Goal: Task Accomplishment & Management: Complete application form

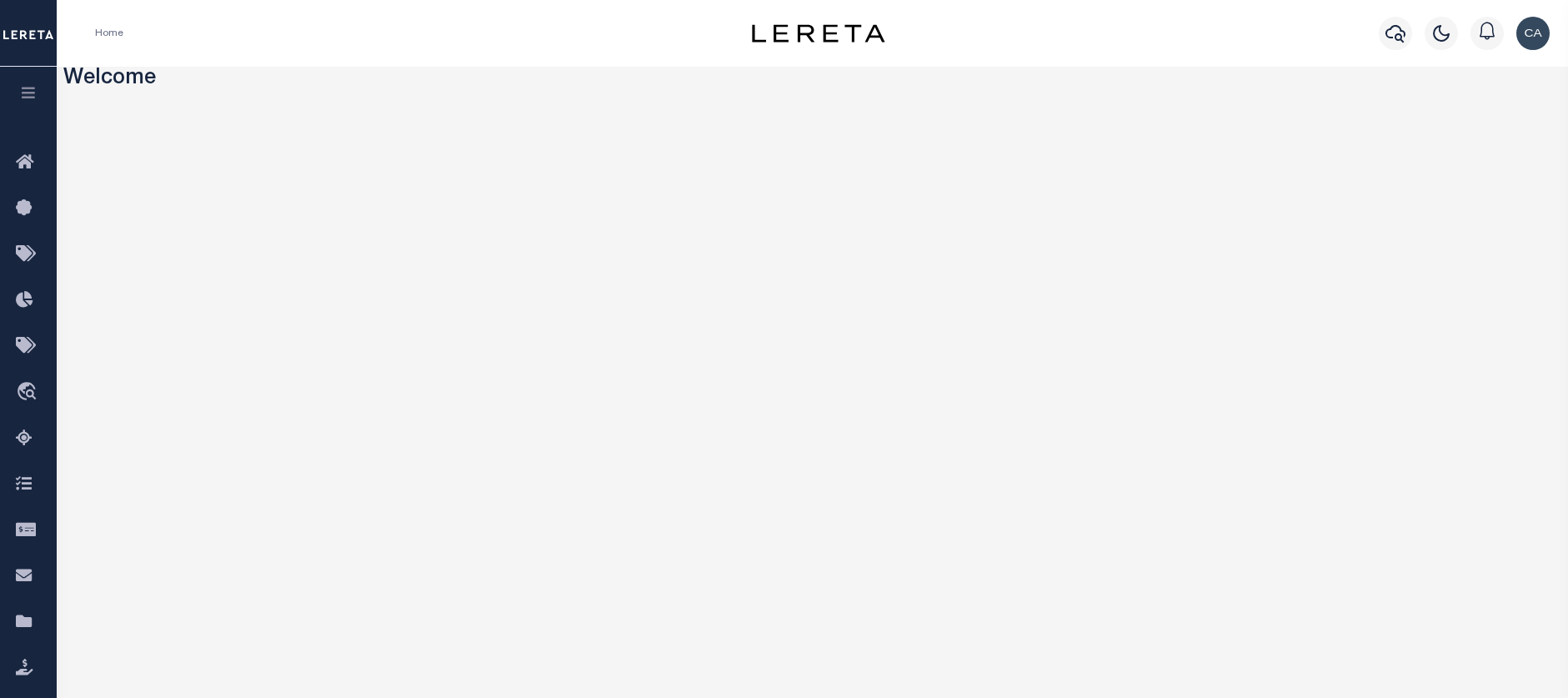
click at [32, 115] on button "button" at bounding box center [28, 95] width 57 height 57
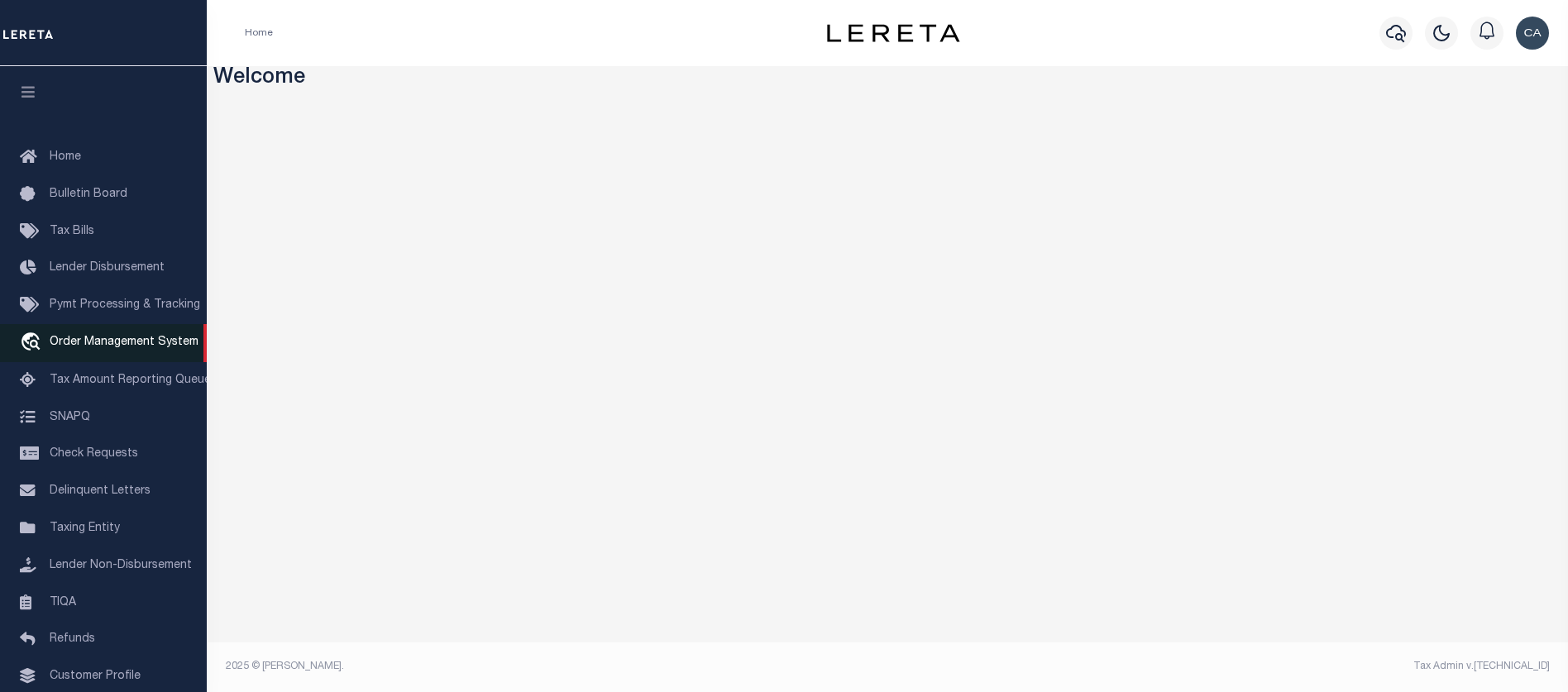
click at [130, 354] on link "travel_explore Order Management System" at bounding box center [103, 343] width 206 height 38
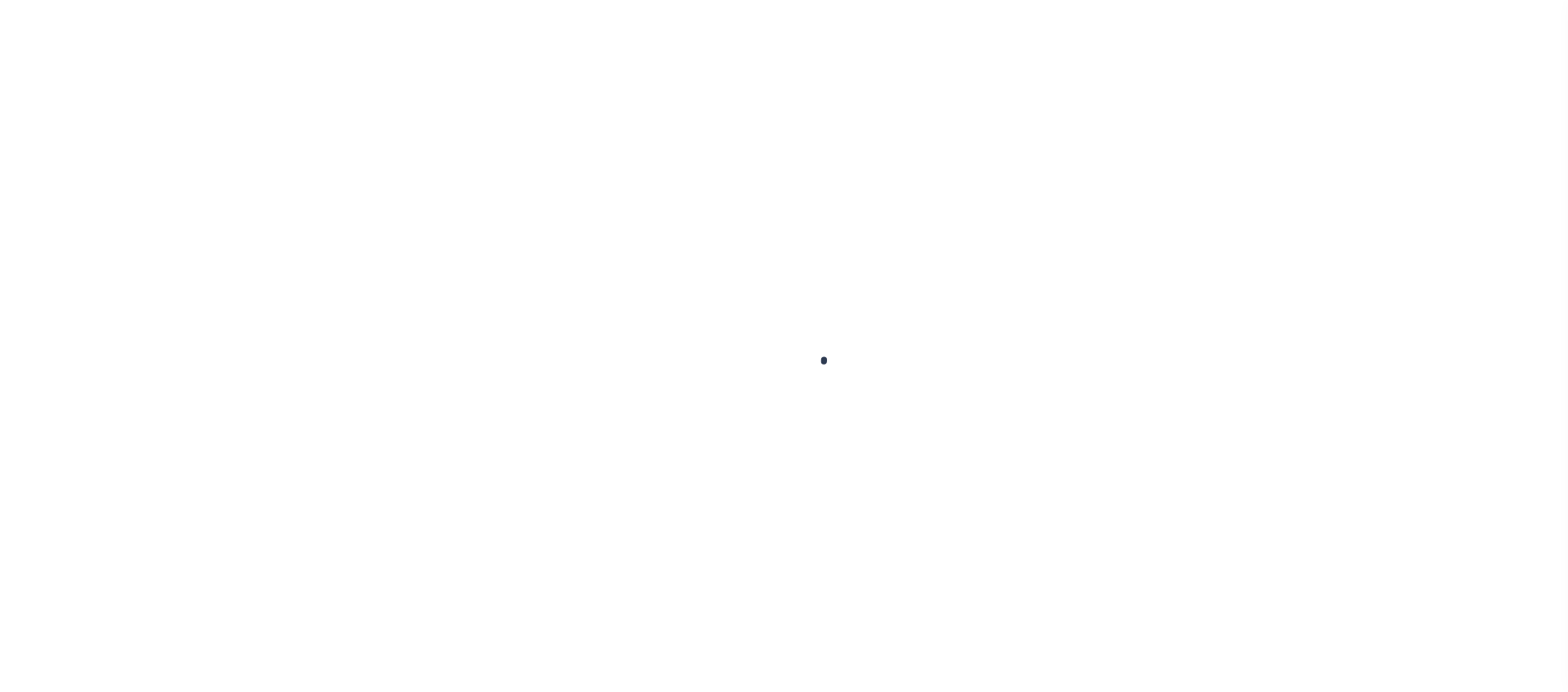
select select "200"
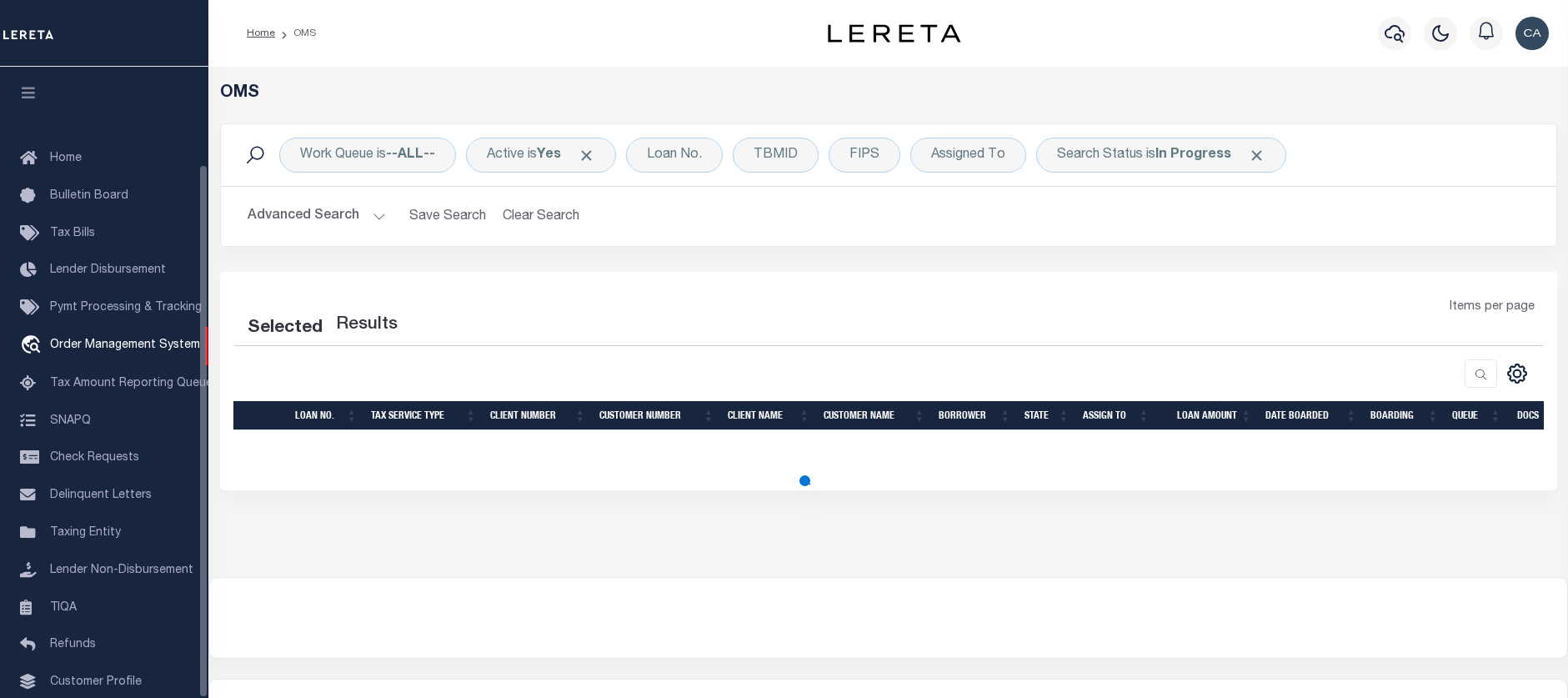
scroll to position [115, 0]
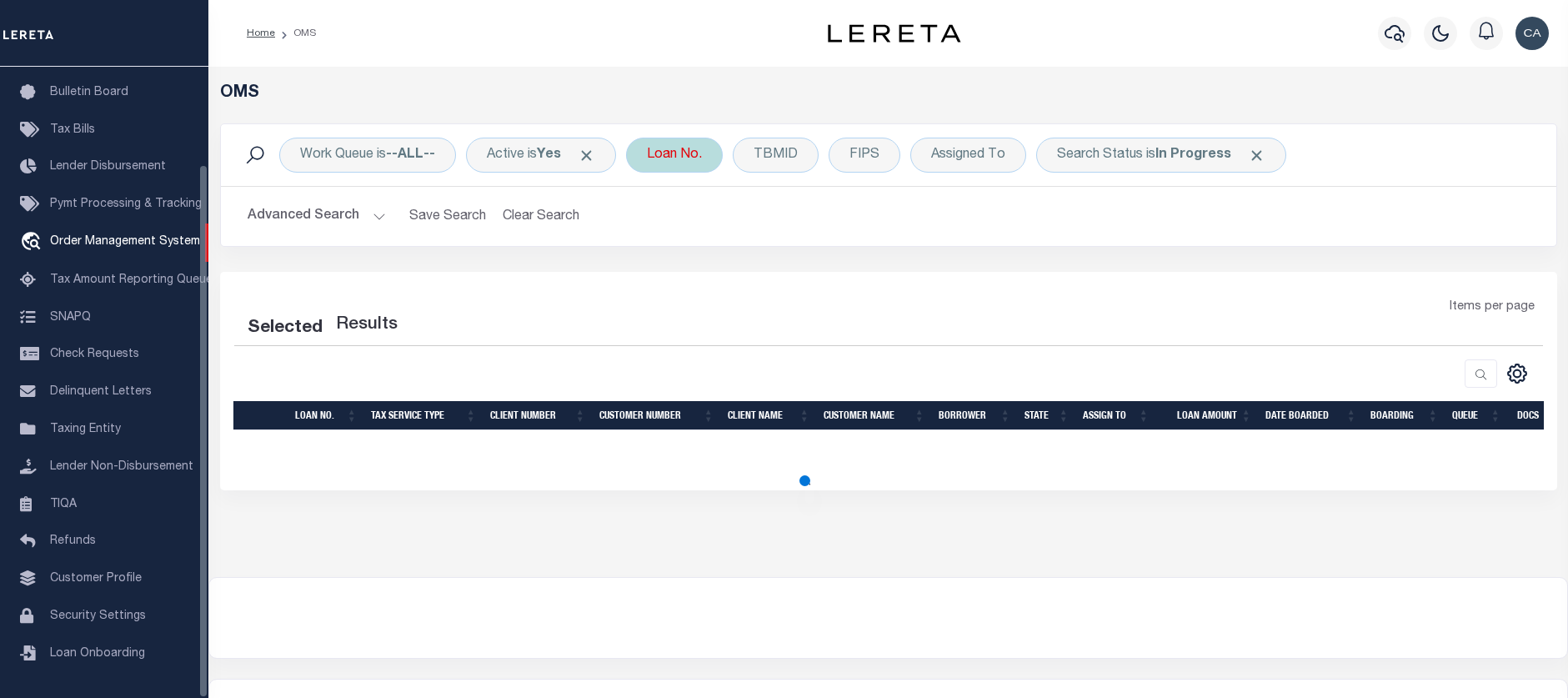
select select "200"
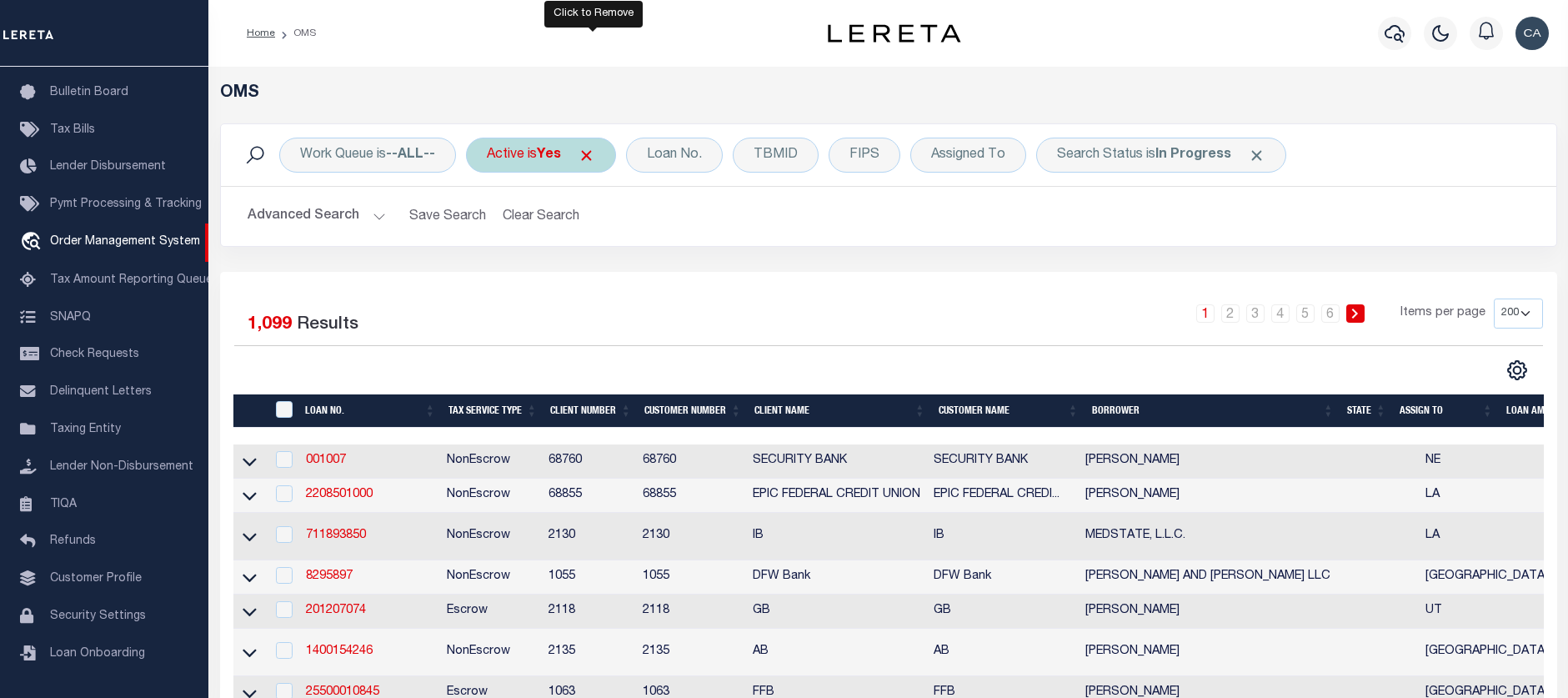
click at [595, 155] on span "Click to Remove" at bounding box center [586, 155] width 18 height 18
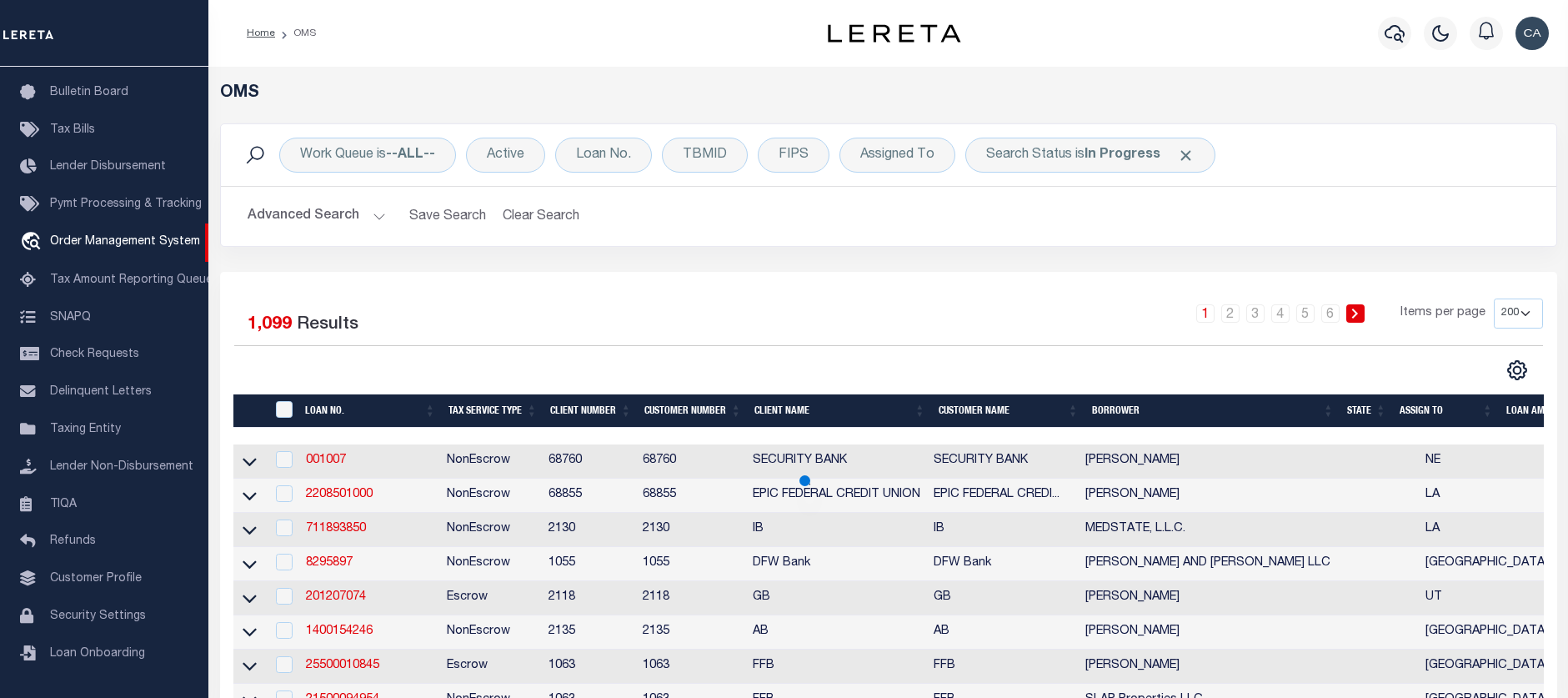
click at [1187, 159] on span "Click to Remove" at bounding box center [1186, 155] width 18 height 18
click at [908, 250] on div "Work Queue is --ALL-- Active Loan No. TBMID FIPS Assigned To Search Status Sear…" at bounding box center [889, 197] width 1362 height 148
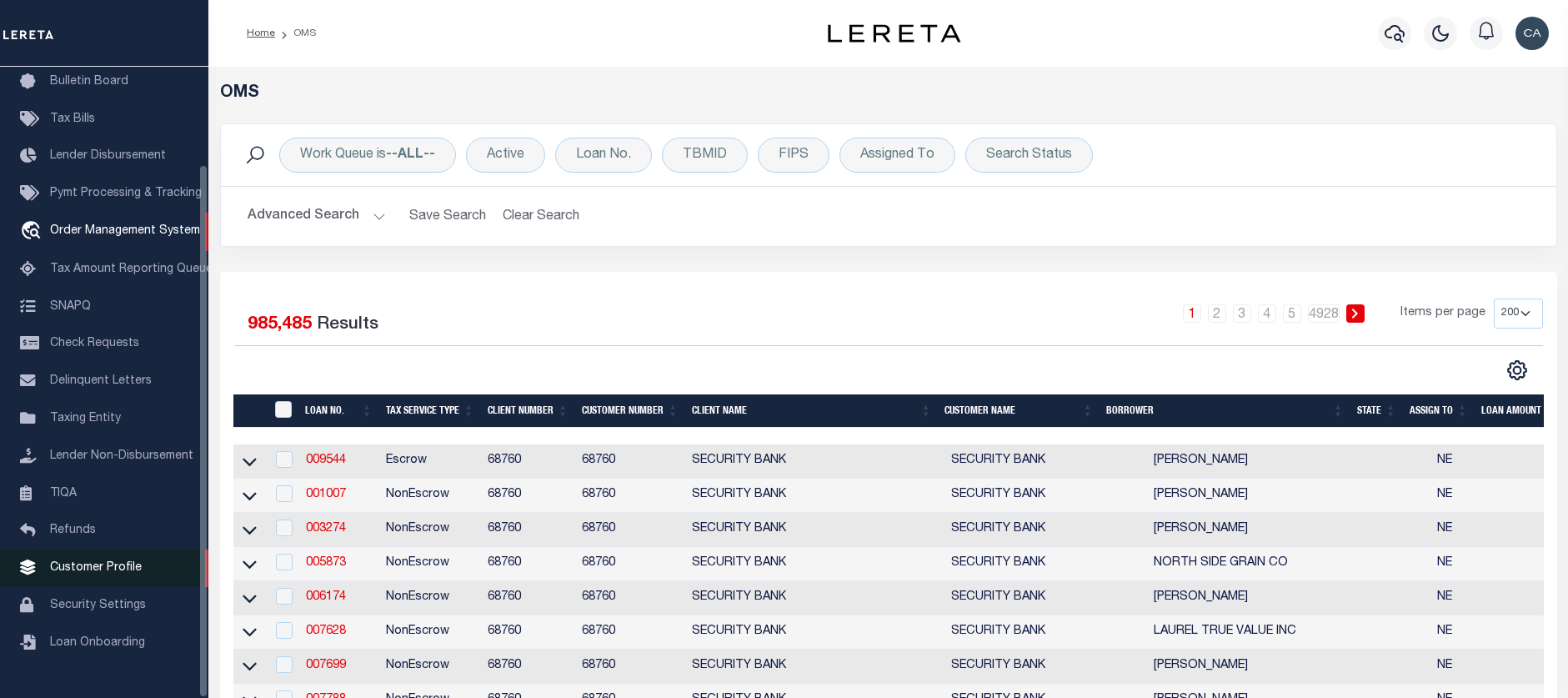
click at [130, 574] on span "Customer Profile" at bounding box center [96, 568] width 92 height 12
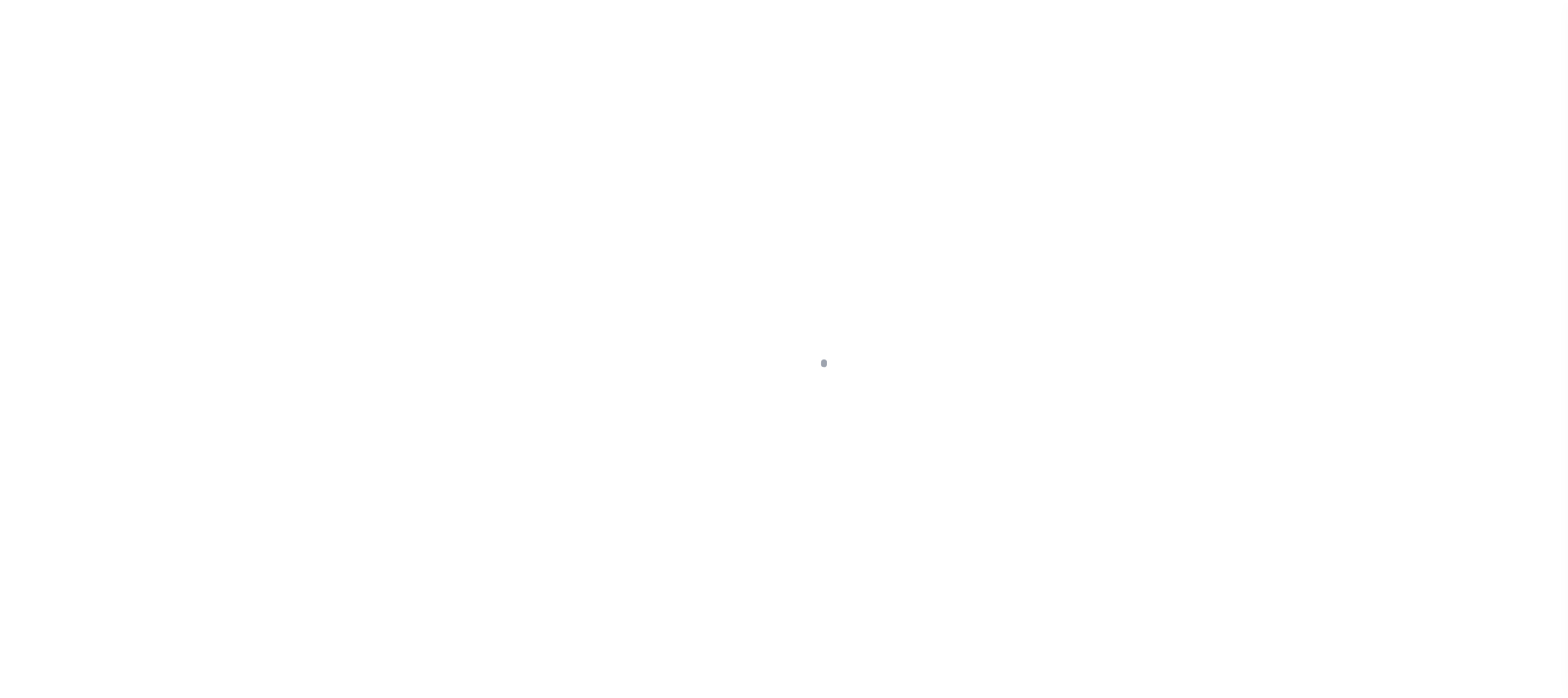
scroll to position [115, 0]
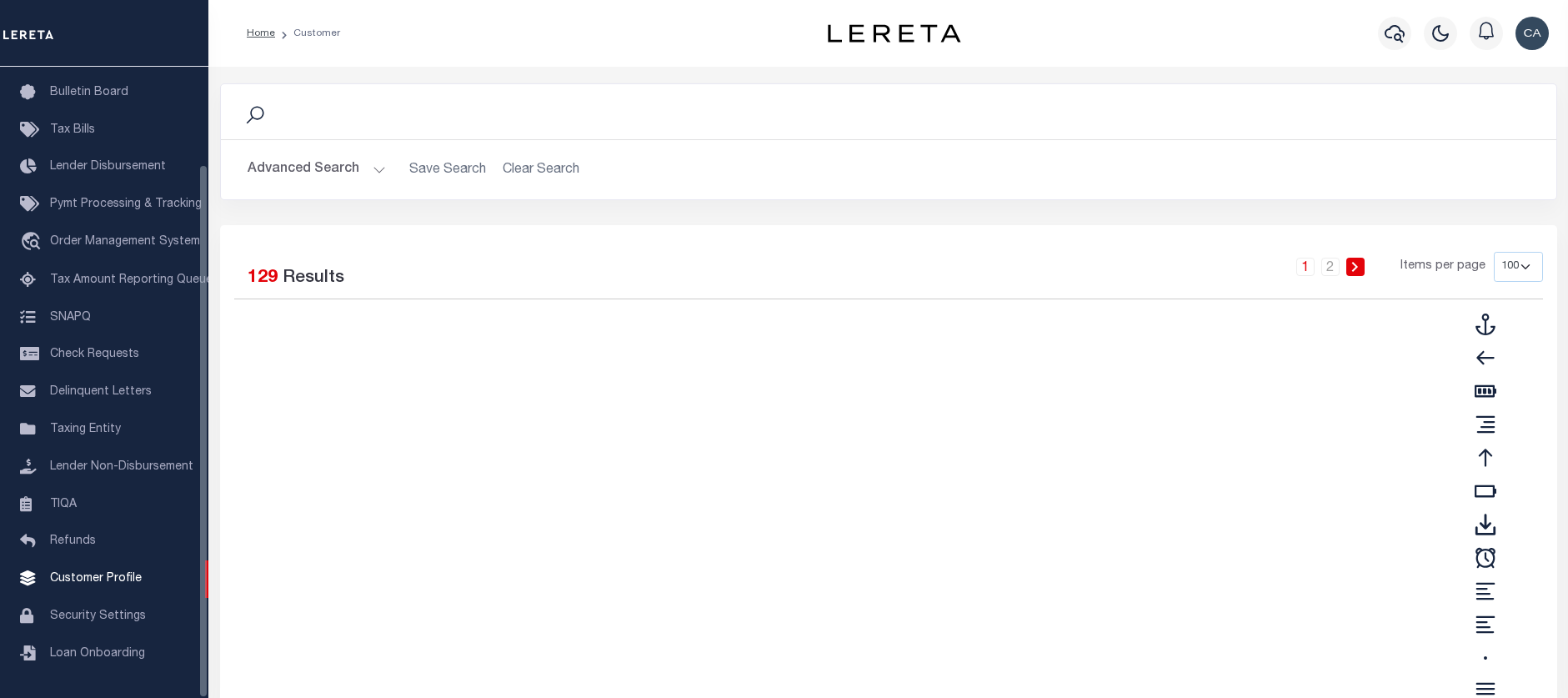
click at [320, 177] on button "Advanced Search" at bounding box center [317, 169] width 138 height 33
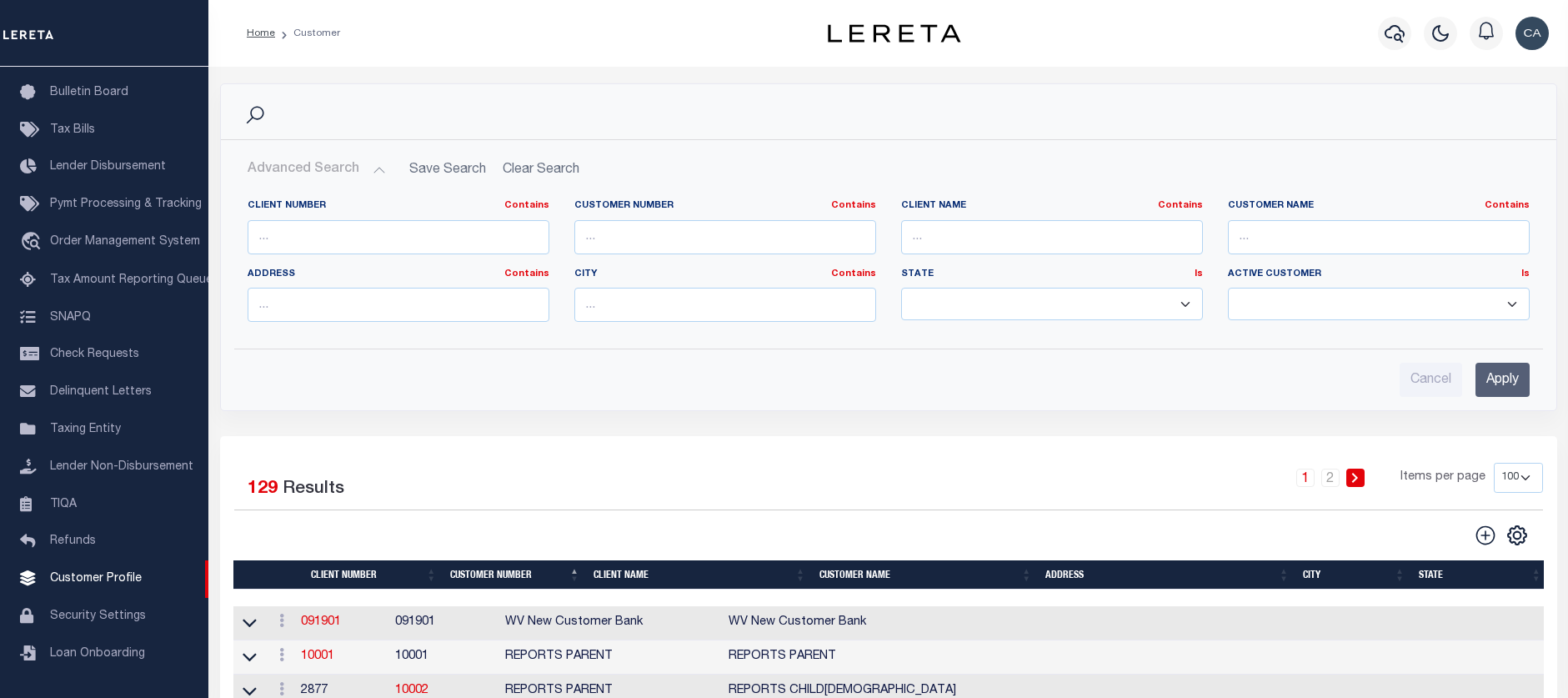
drag, startPoint x: 350, startPoint y: 264, endPoint x: 375, endPoint y: 237, distance: 36.8
click at [350, 263] on div "Client Number Contains Contains Is" at bounding box center [398, 233] width 327 height 69
click at [375, 237] on input "text" at bounding box center [398, 237] width 302 height 34
type input "2170"
click at [1492, 377] on input "Apply" at bounding box center [1502, 379] width 54 height 34
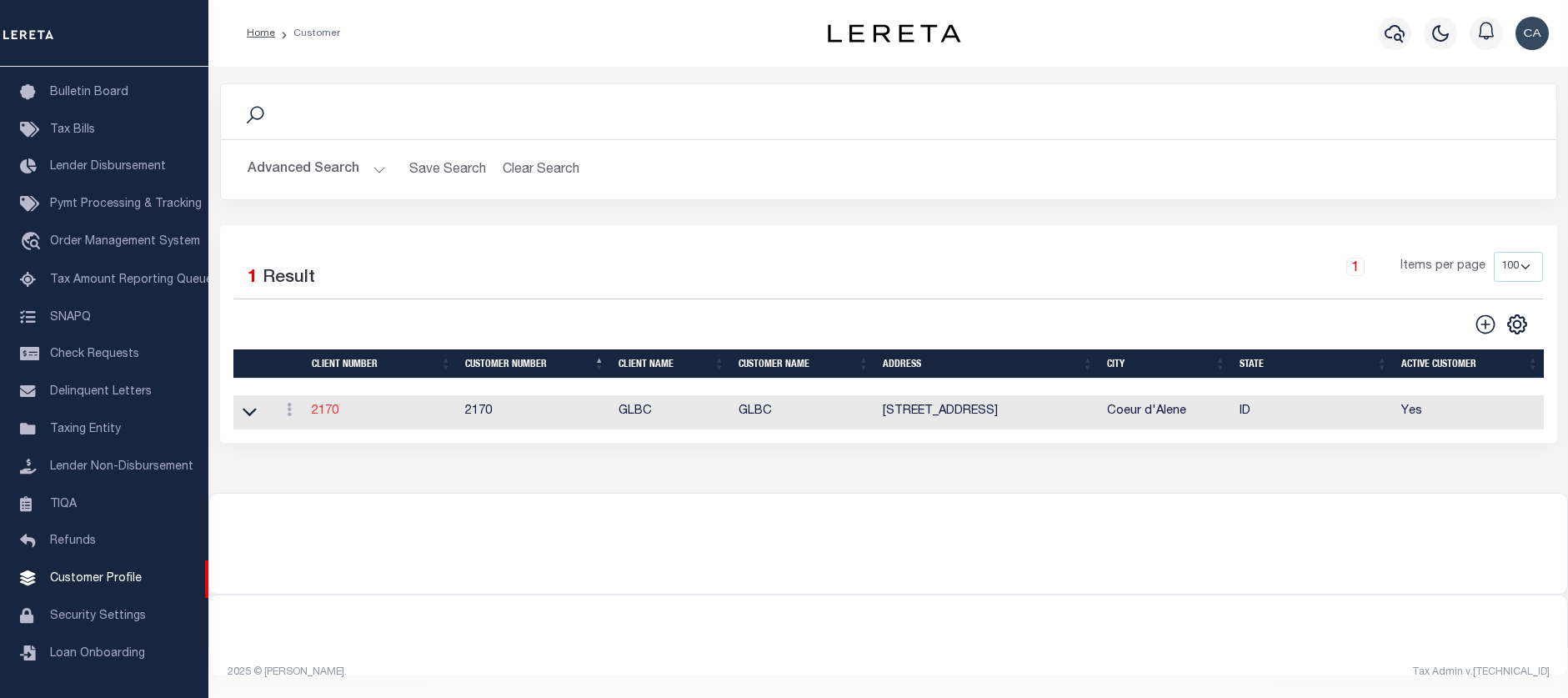
click at [331, 417] on link "2170" at bounding box center [325, 411] width 27 height 12
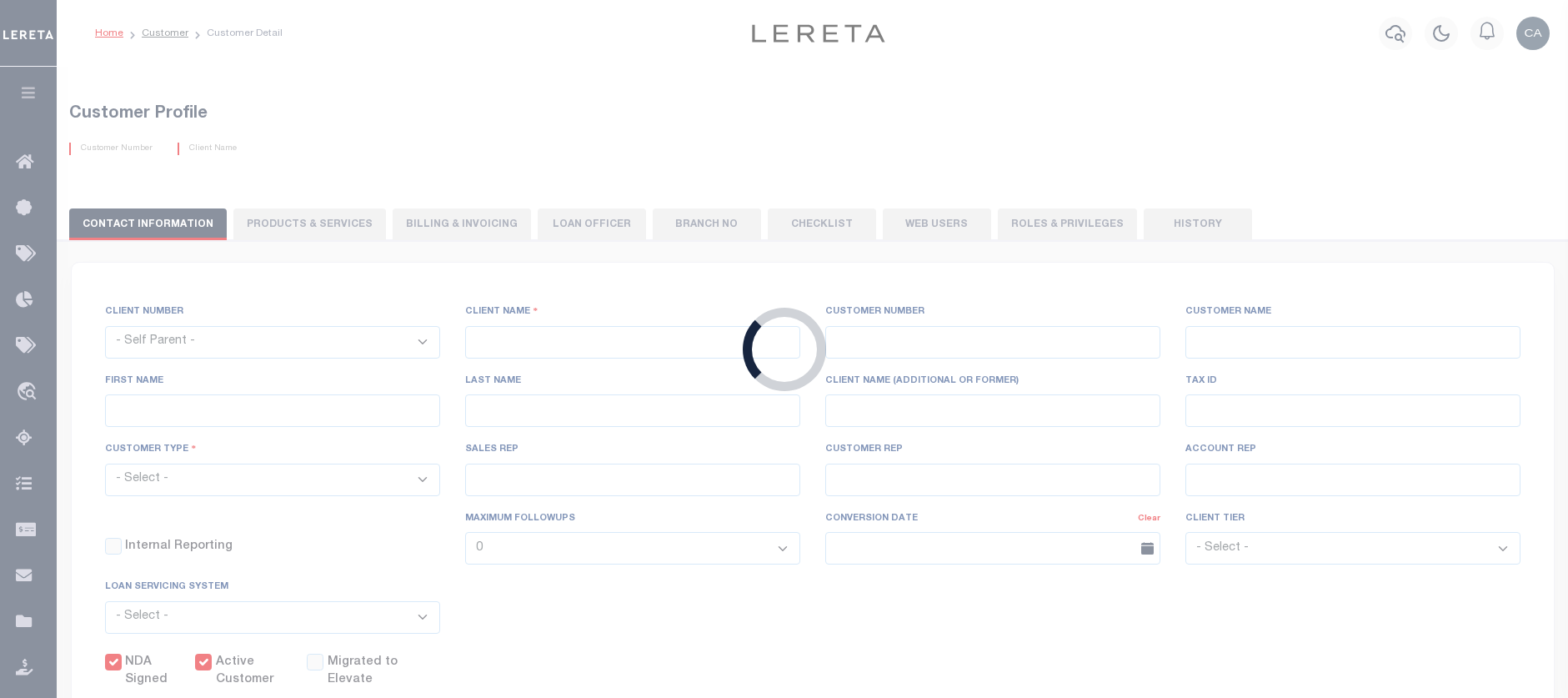
select select
type input "GLBC"
type input "2170"
type input "GLBC"
type input "Becky"
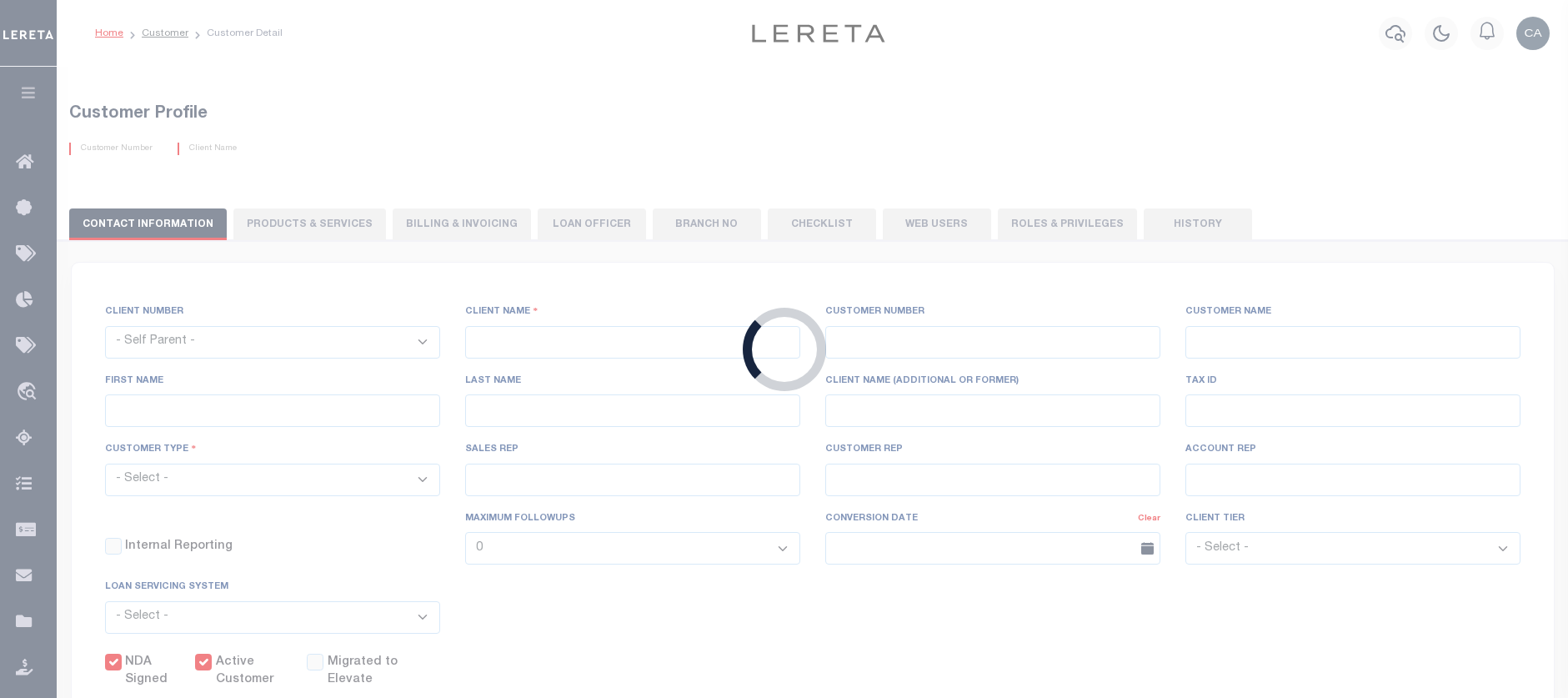
type input "Mathson"
select select "Commercial"
type input "Barbara Kendrick"
type input "Debbie Vecellio"
checkbox input "true"
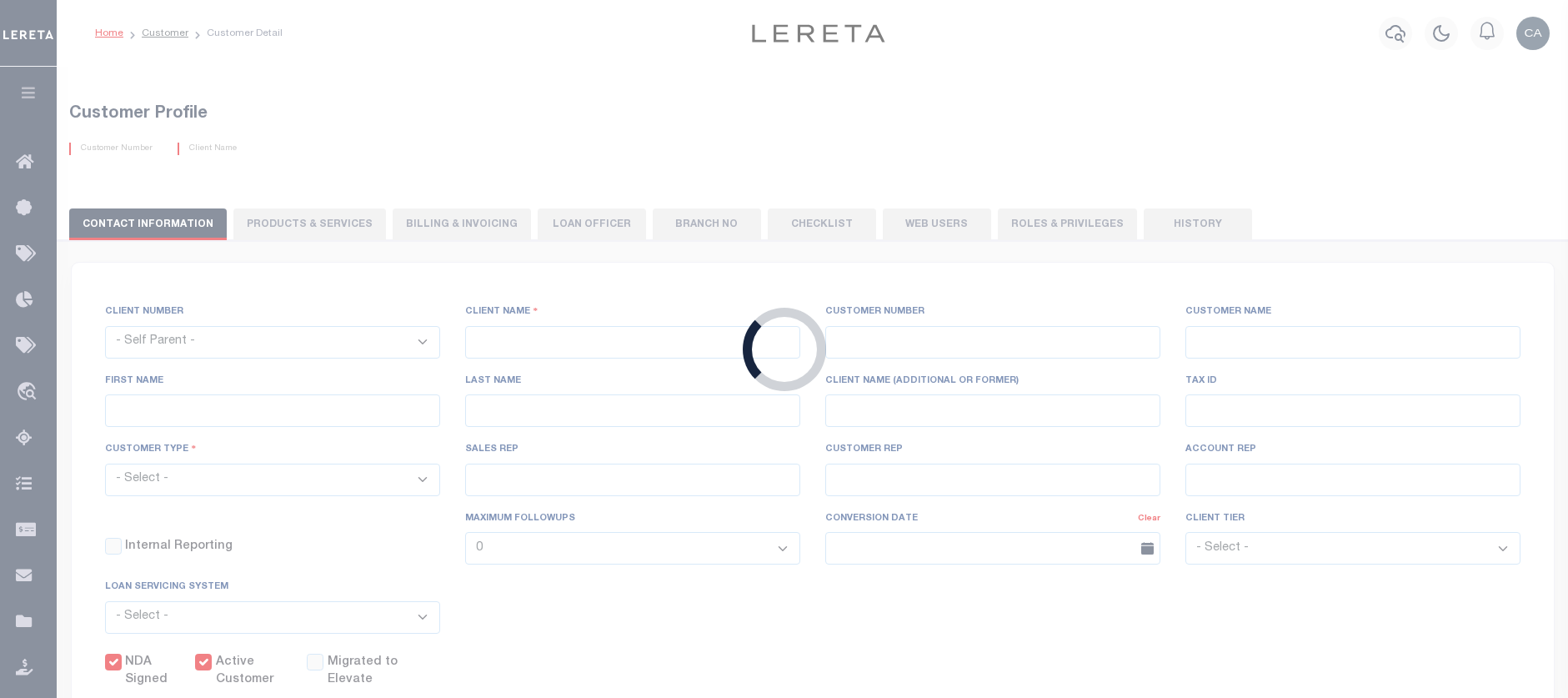
checkbox input "true"
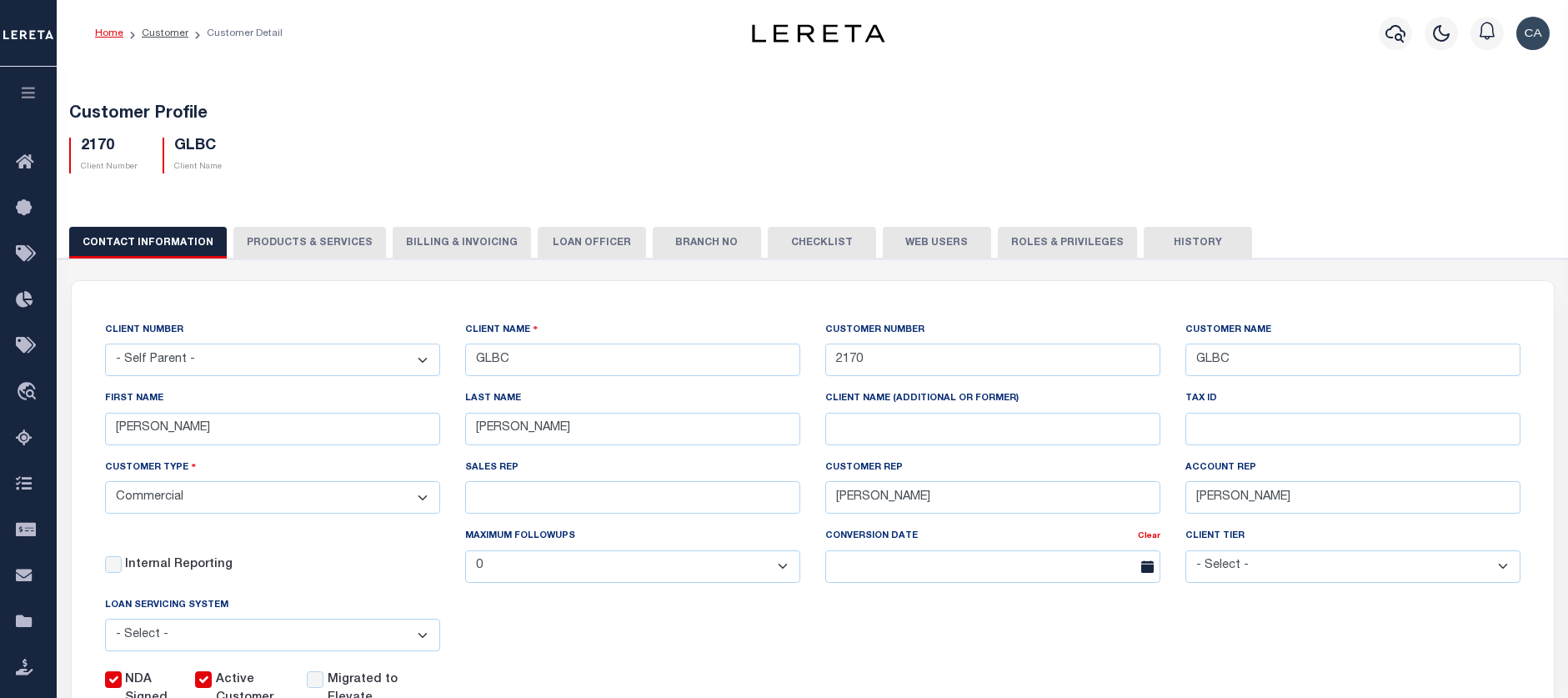
click at [39, 96] on button "button" at bounding box center [28, 95] width 57 height 57
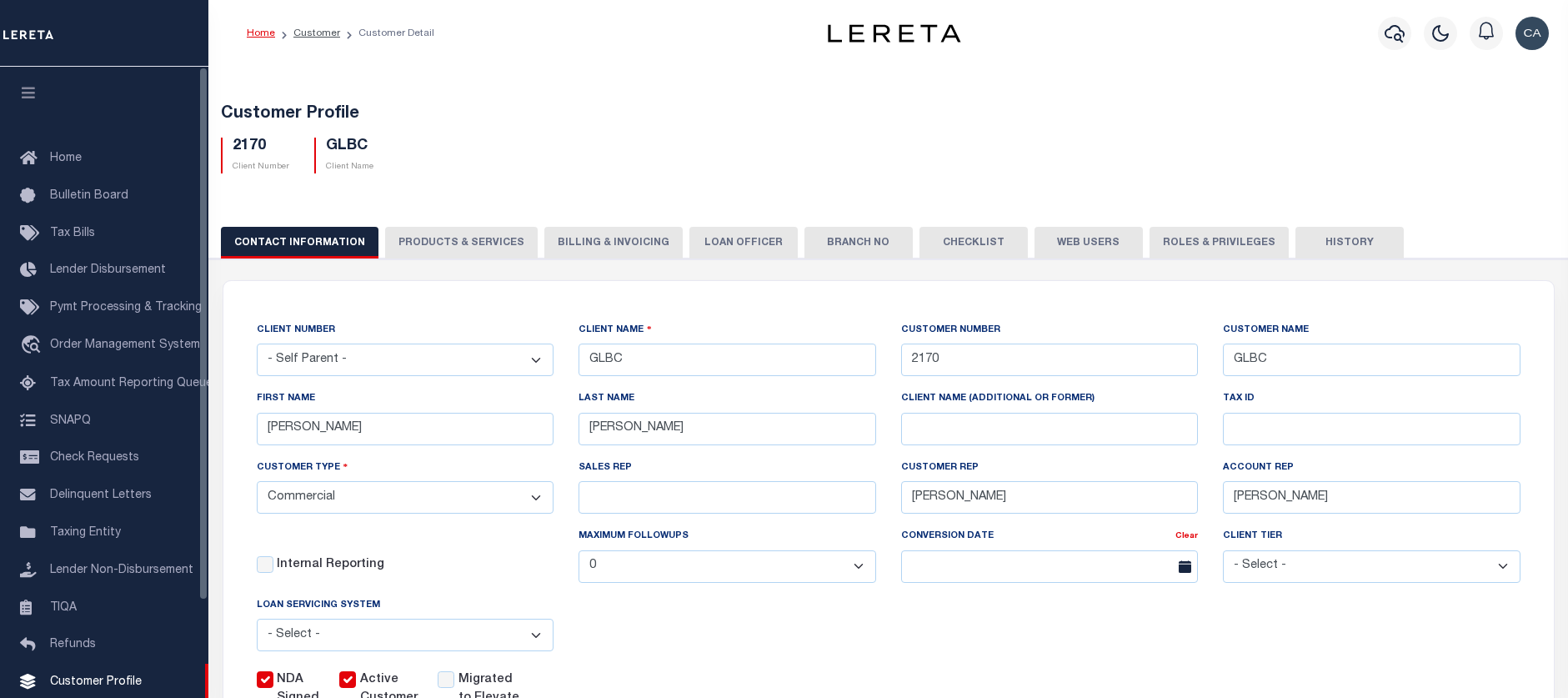
click at [26, 90] on icon "button" at bounding box center [28, 92] width 19 height 15
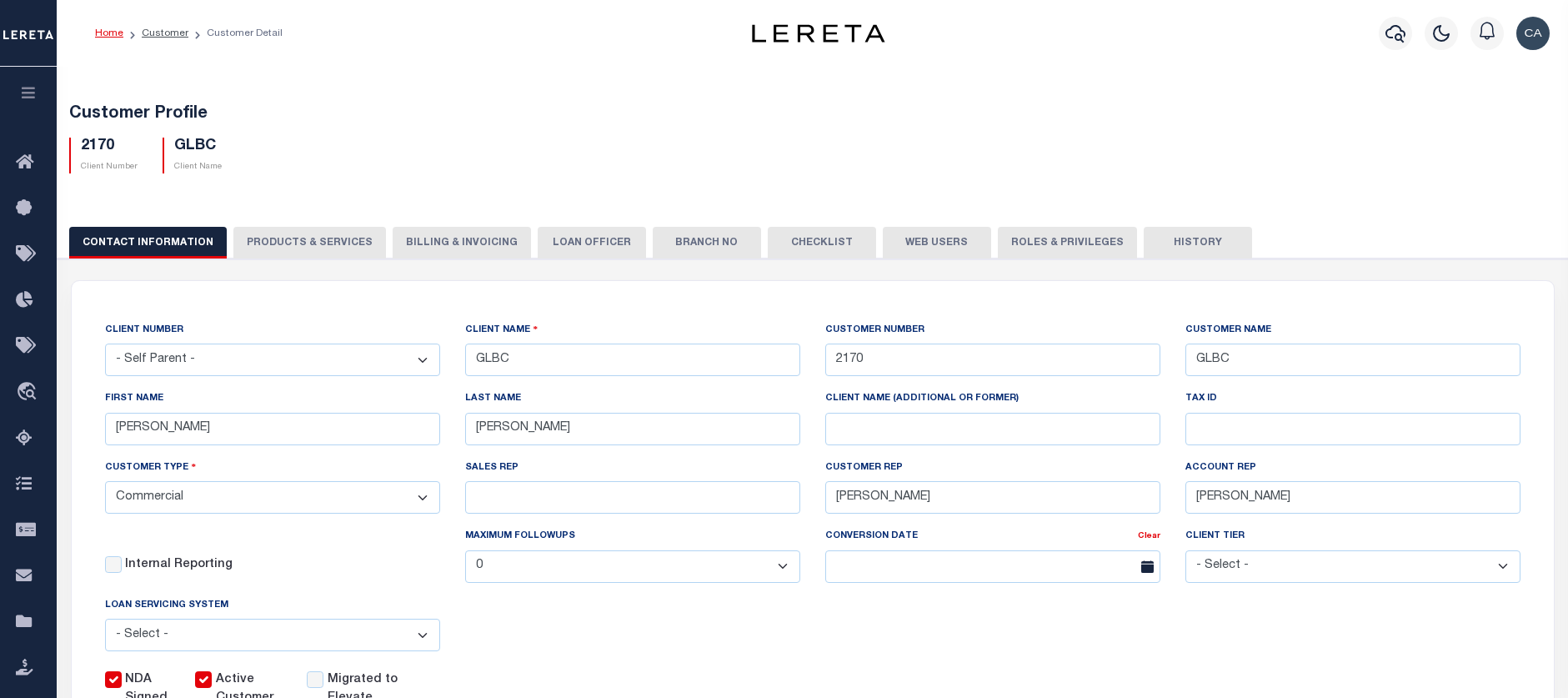
click at [475, 239] on button "Billing & Invoicing" at bounding box center [461, 243] width 138 height 32
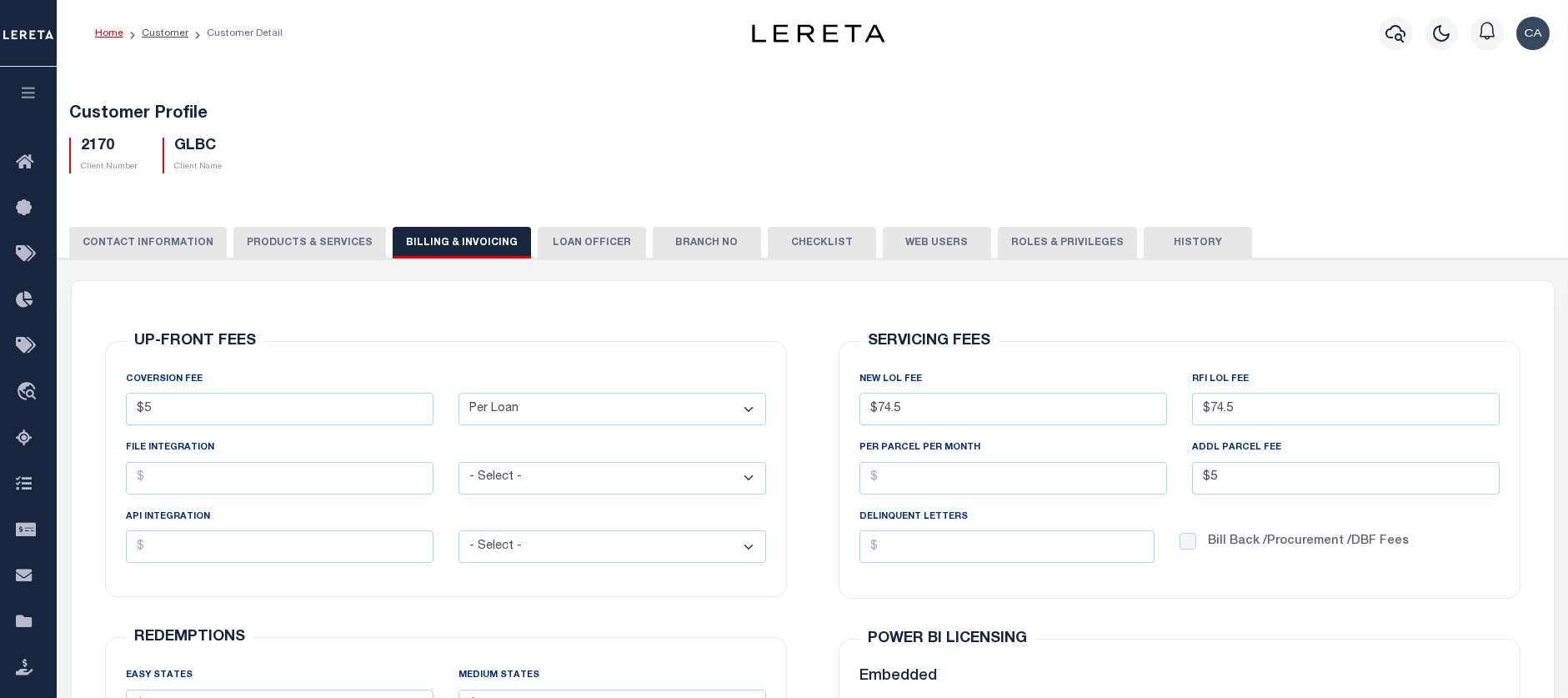
click at [328, 236] on button "PRODUCTS & SERVICES" at bounding box center [309, 243] width 152 height 32
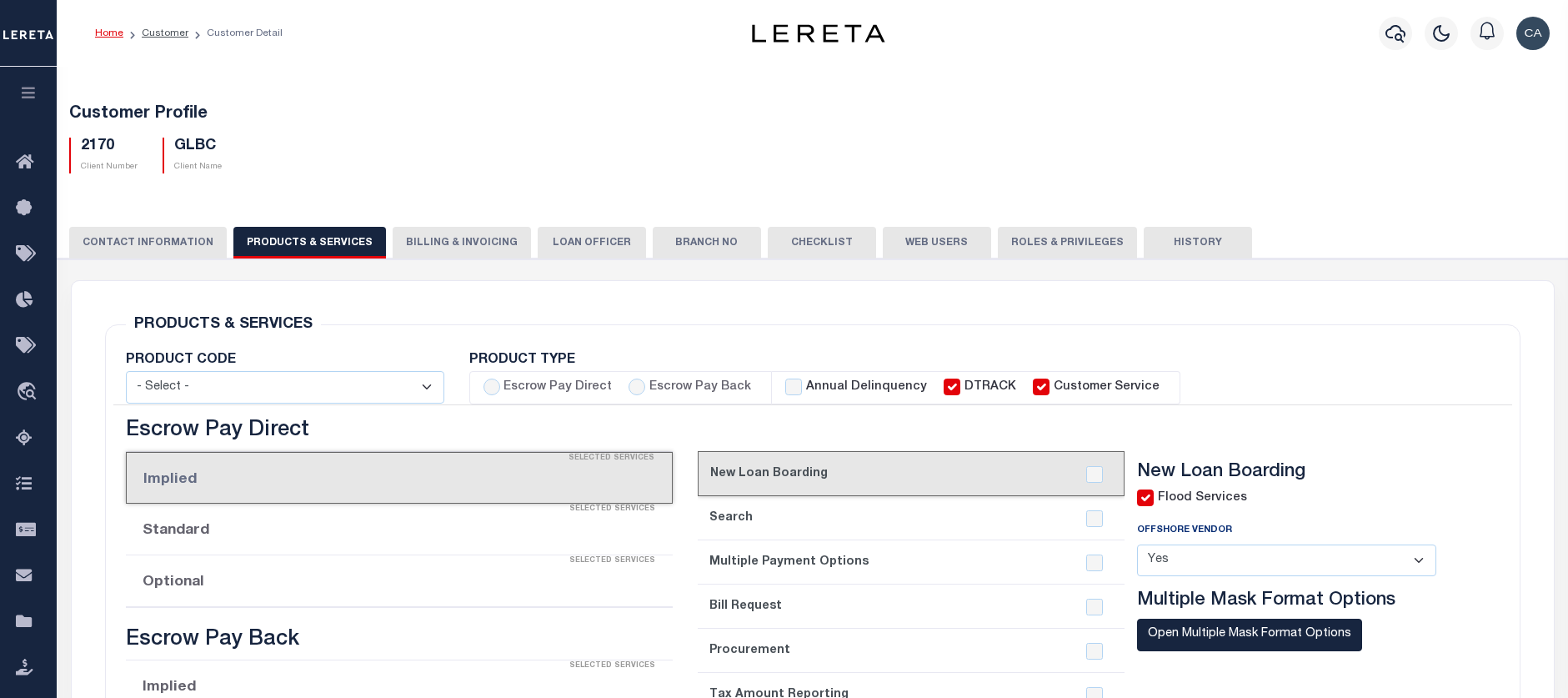
select select "STX"
radio input "true"
checkbox input "true"
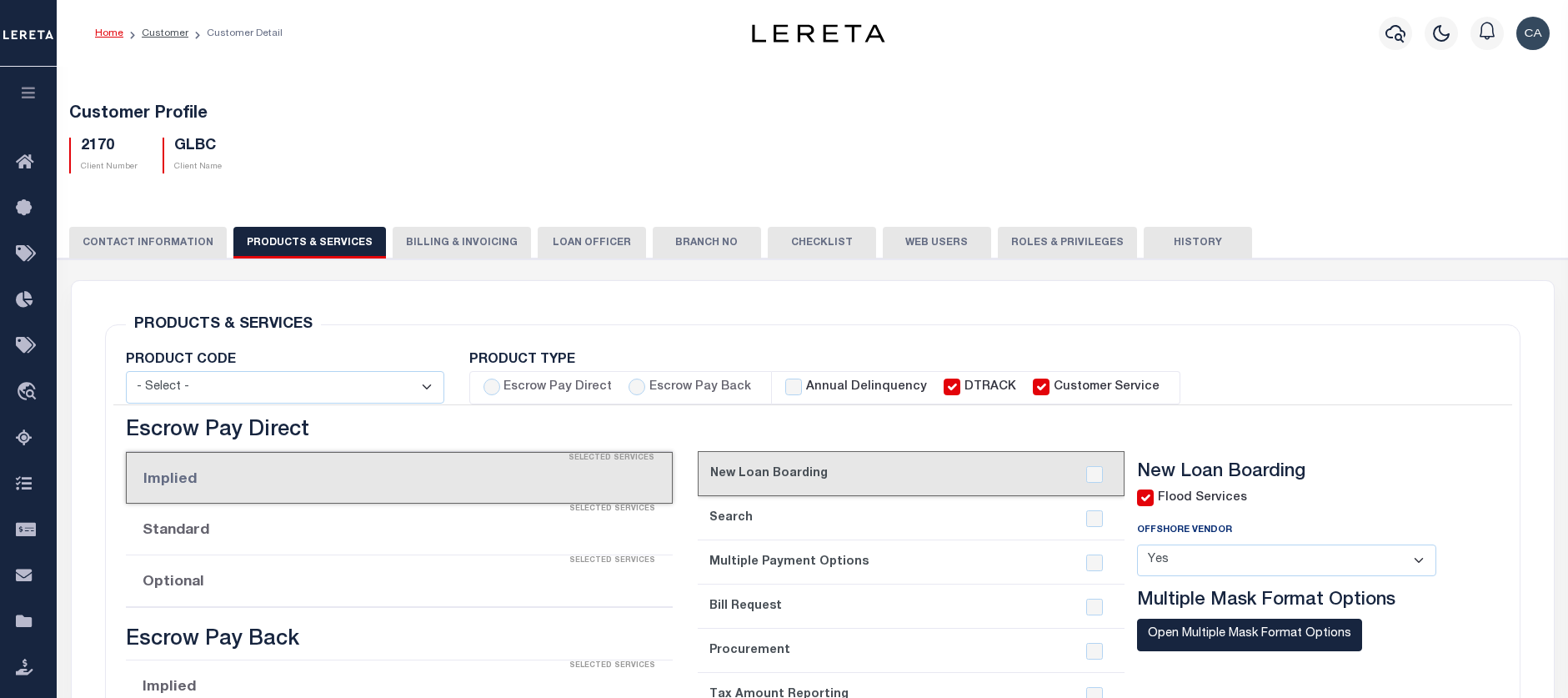
checkbox input "true"
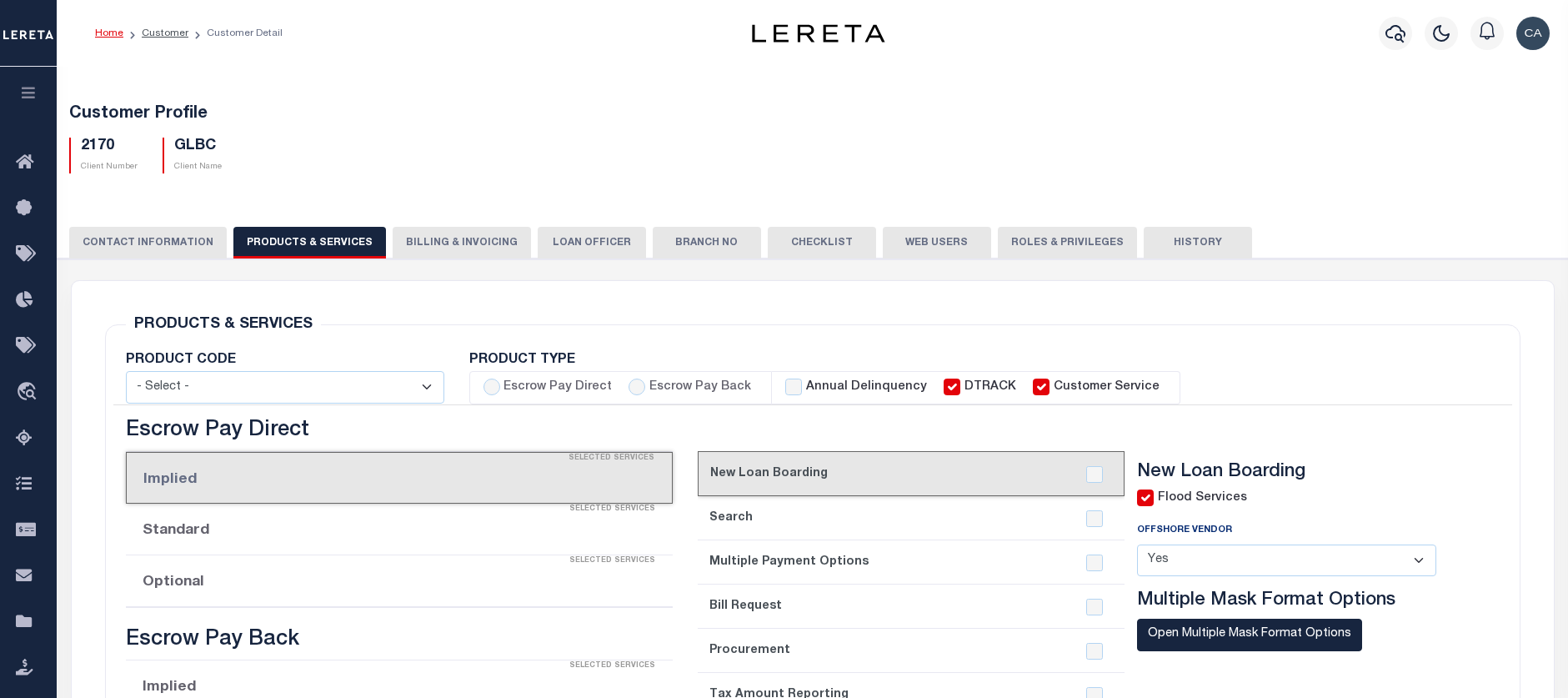
checkbox input "true"
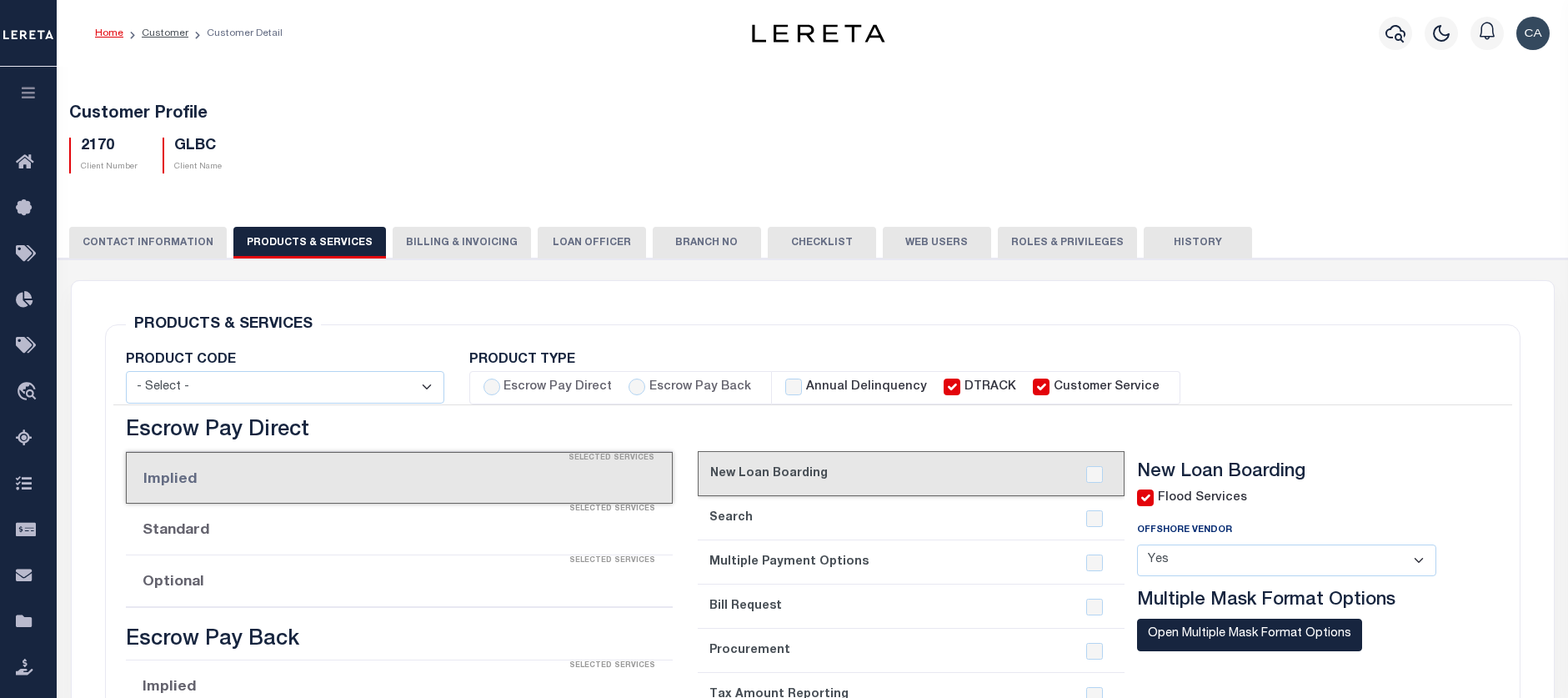
checkbox input "true"
type textarea "Delinquent - $5.00 per loan added to LOL fee After 4 parcels - $5.00 Same contr…"
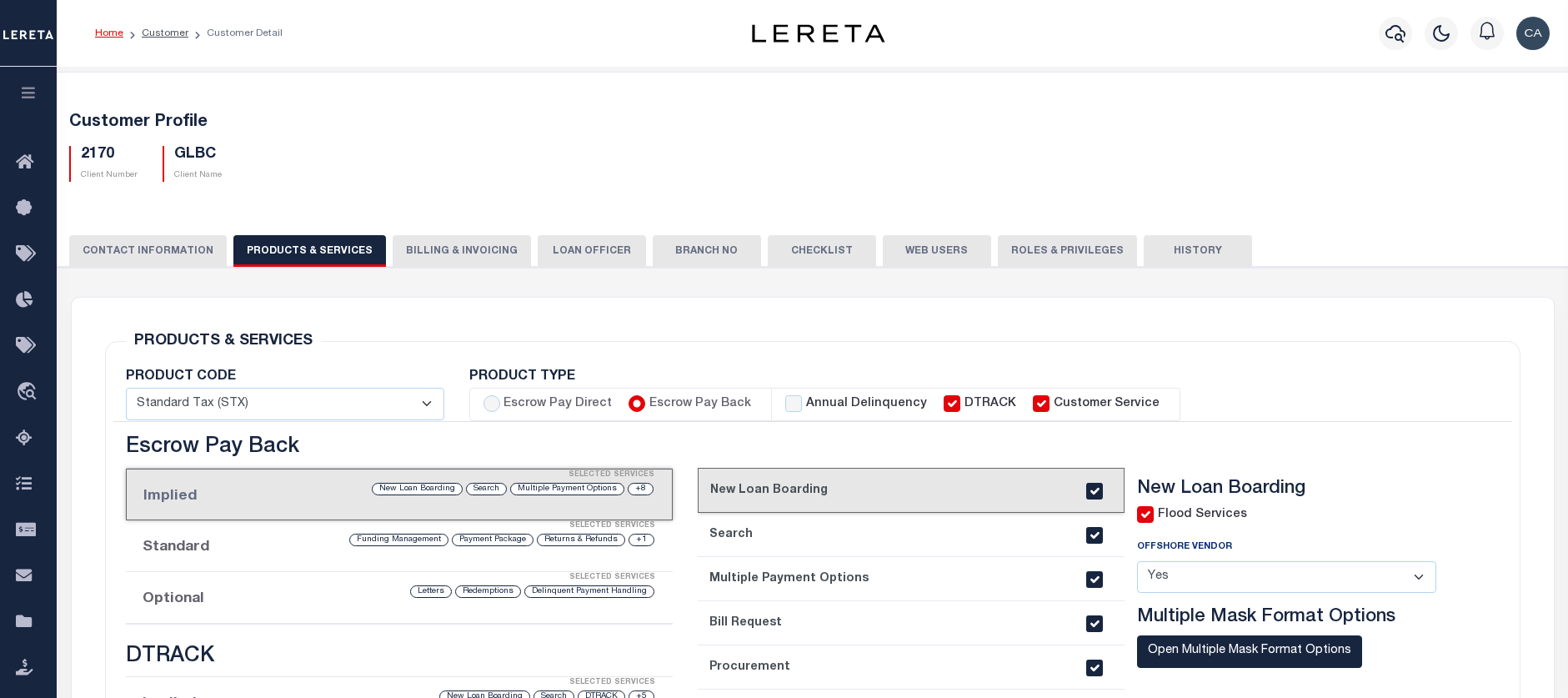
click at [1183, 521] on label "Flood Services" at bounding box center [1203, 515] width 90 height 18
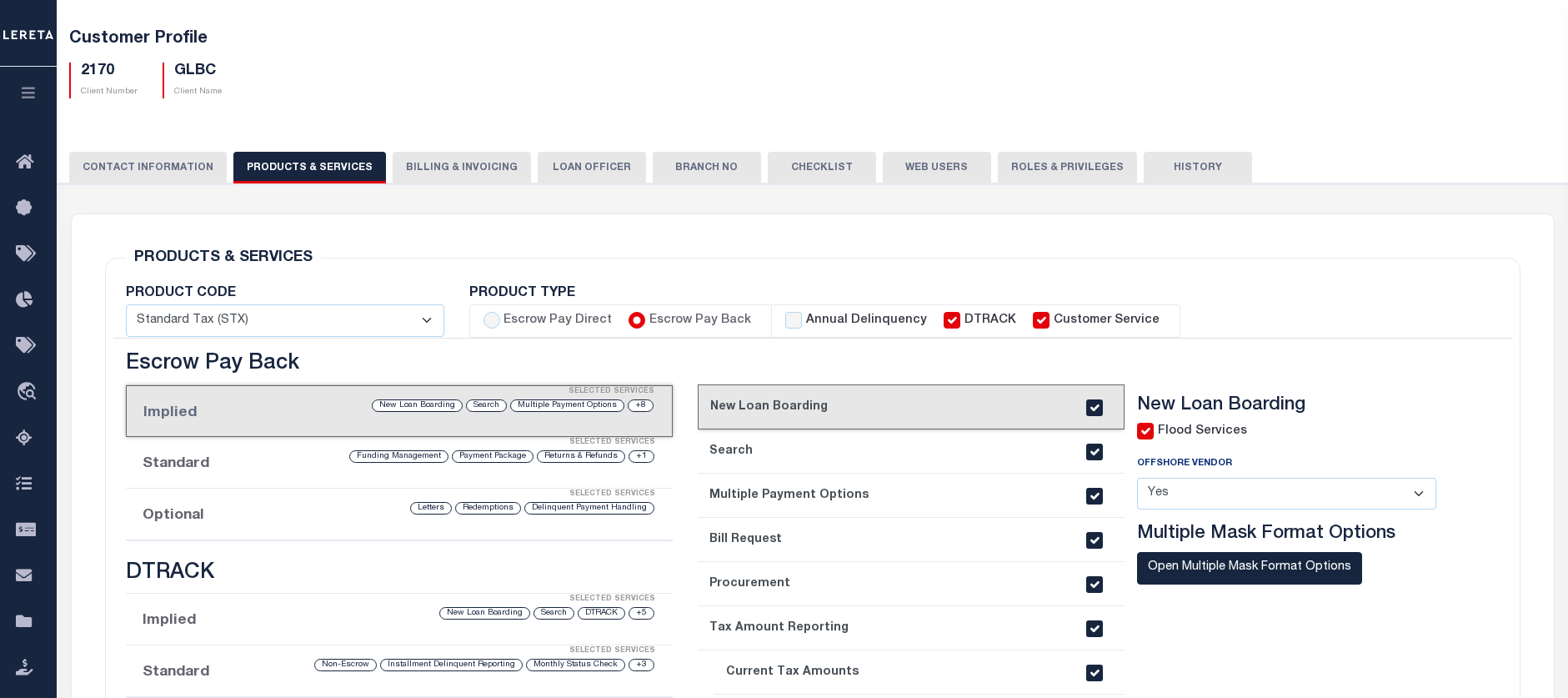
click at [1177, 435] on label "Flood Services" at bounding box center [1203, 432] width 90 height 18
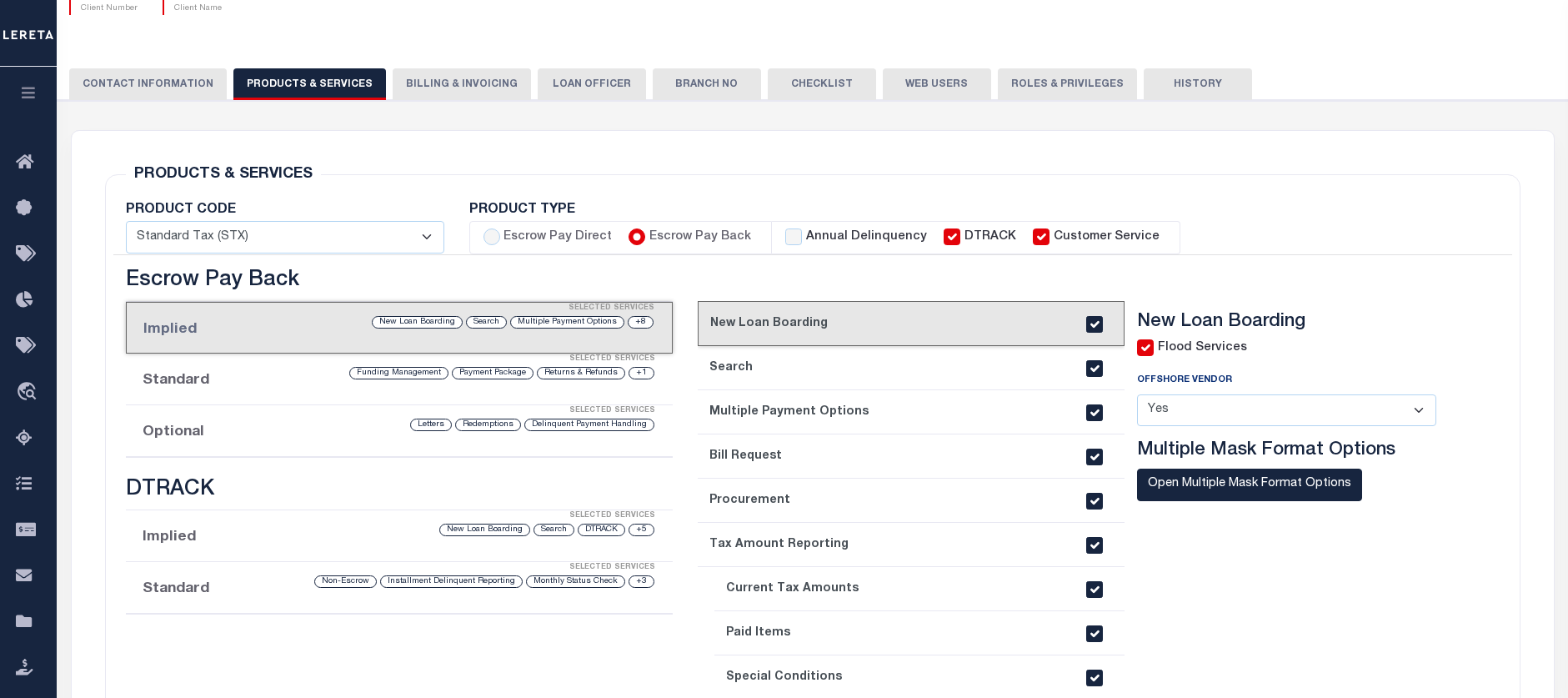
click at [1152, 346] on input "checkbox" at bounding box center [1145, 348] width 17 height 17
checkbox input "false"
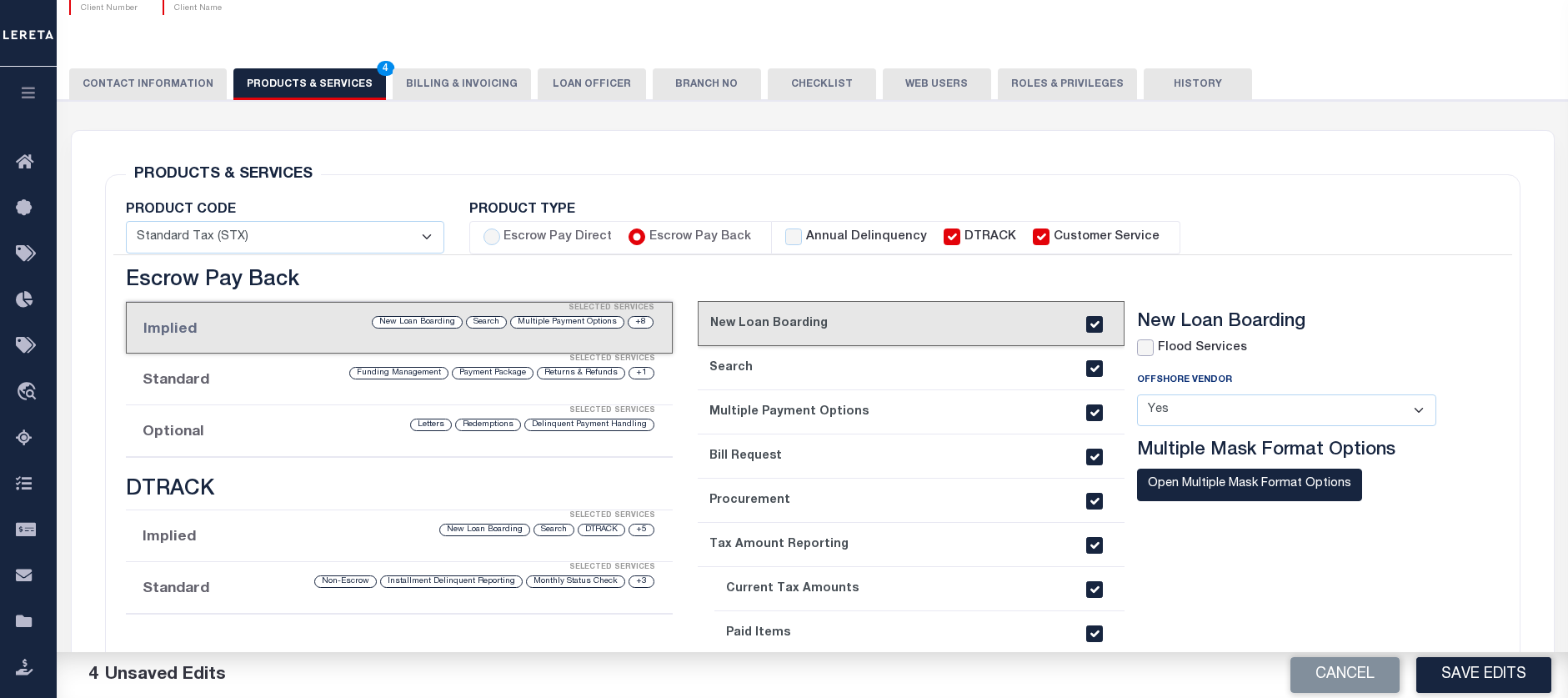
scroll to position [250, 0]
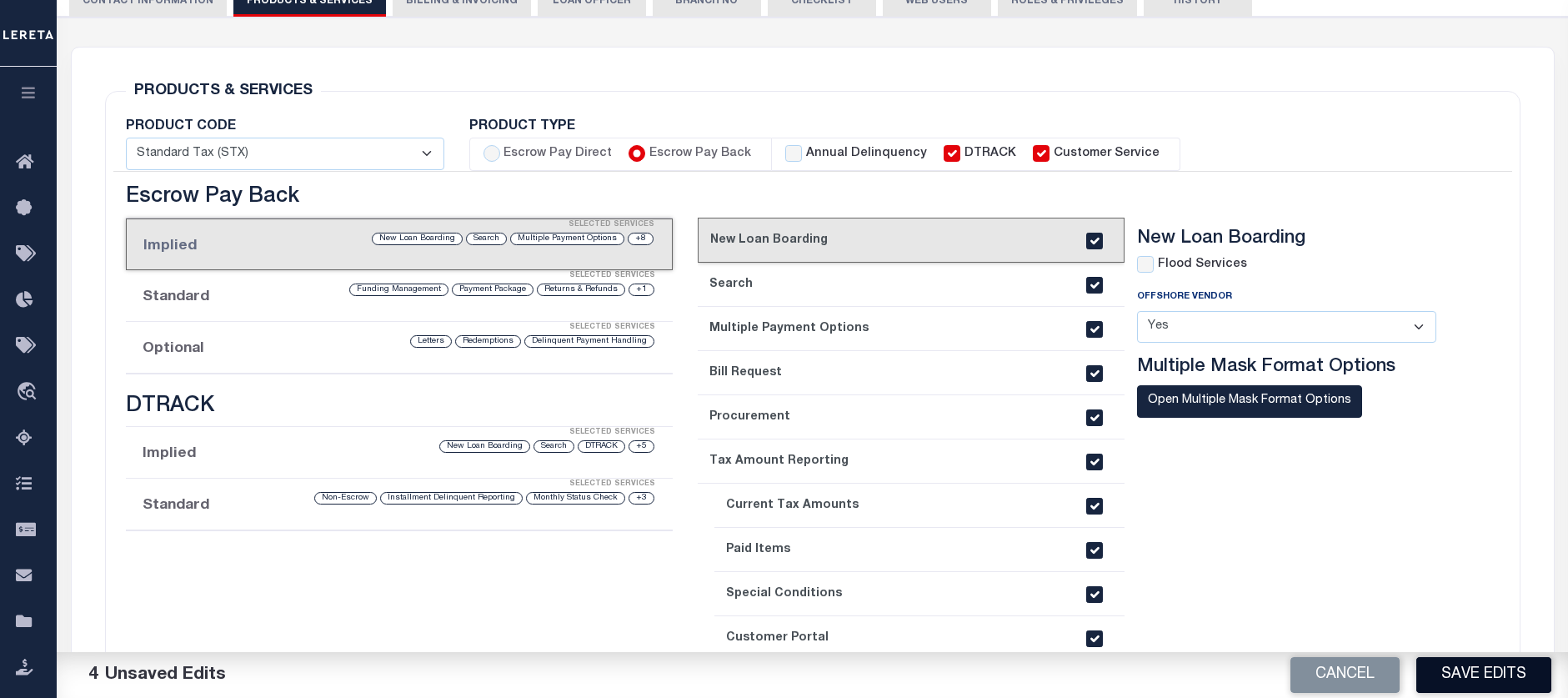
click at [1448, 669] on button "Save Edits" at bounding box center [1484, 675] width 135 height 36
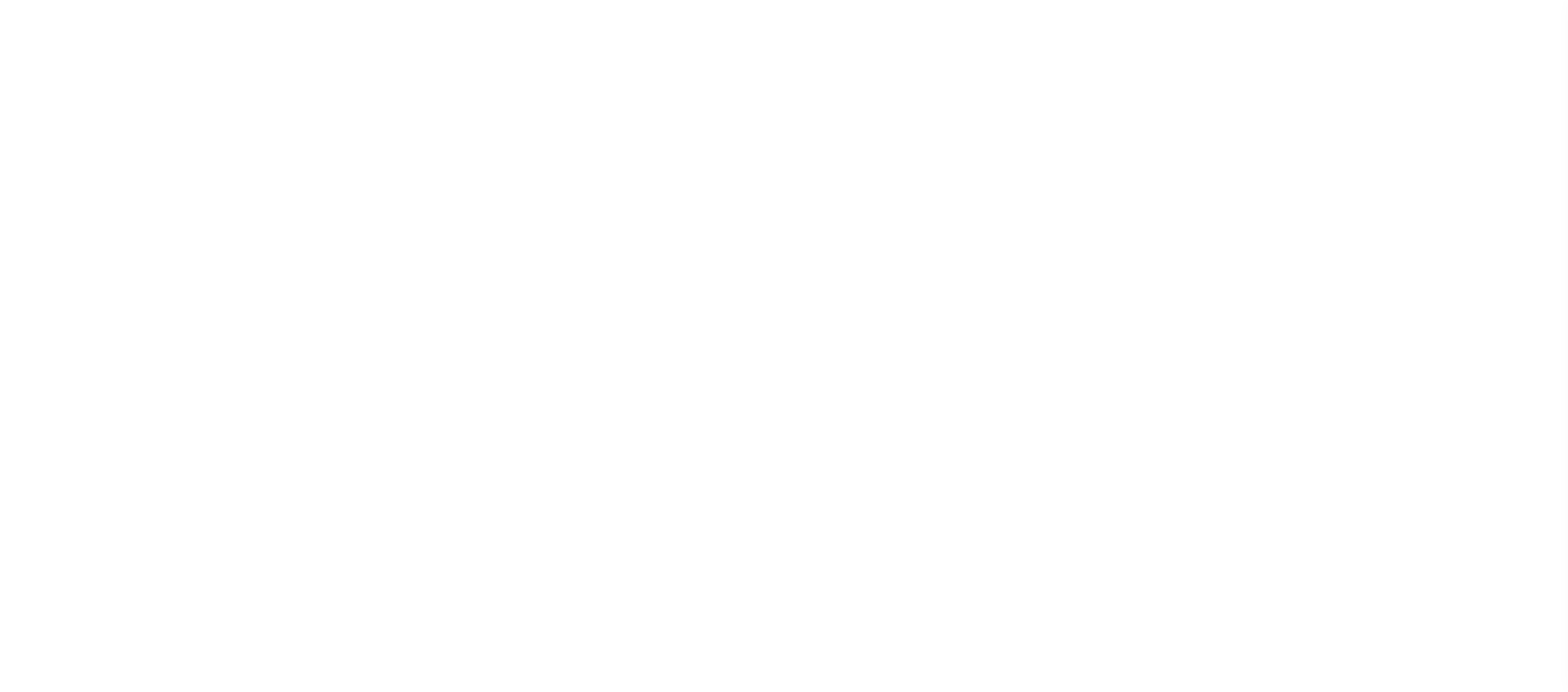
select select "200"
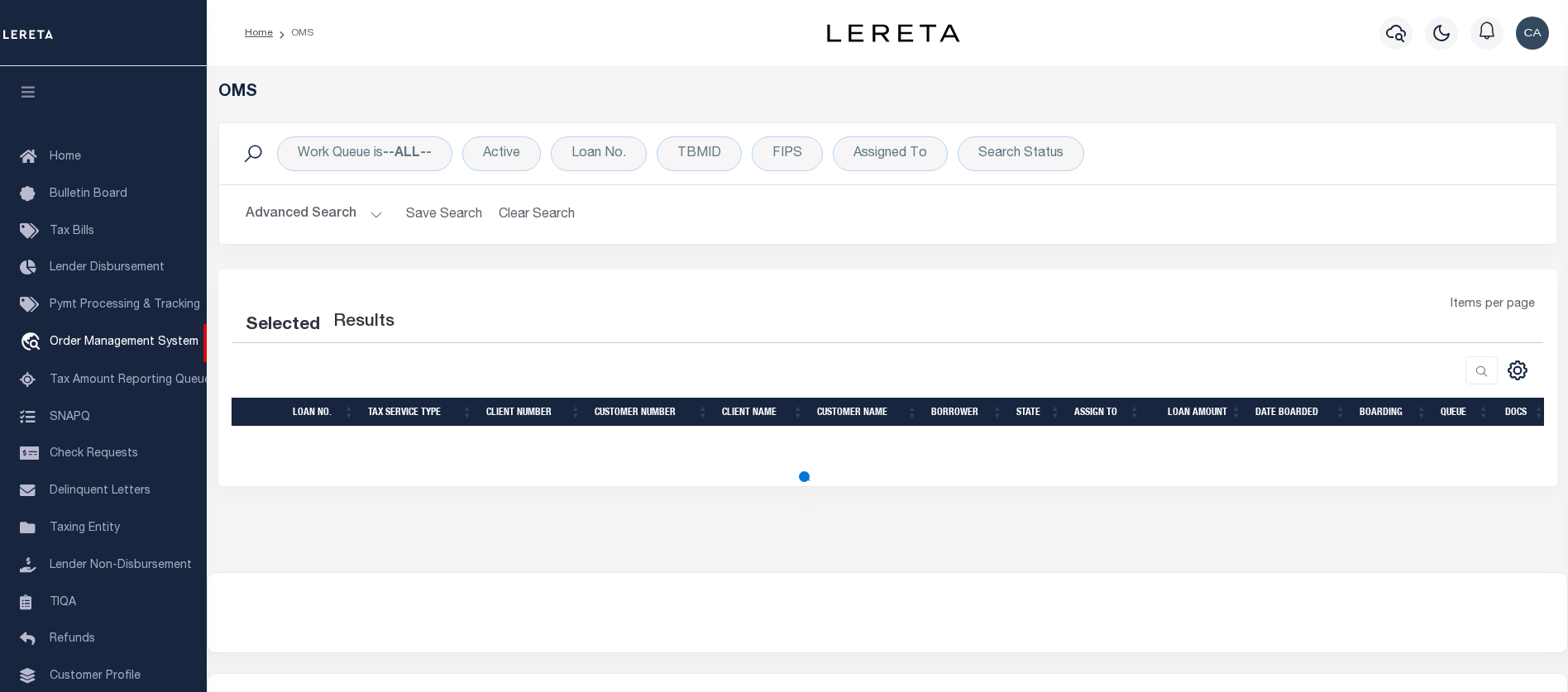
select select "200"
